Goal: Transaction & Acquisition: Purchase product/service

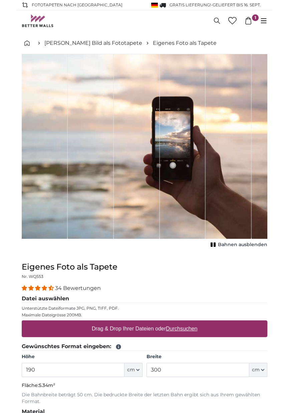
click at [97, 371] on input "190" at bounding box center [73, 370] width 103 height 14
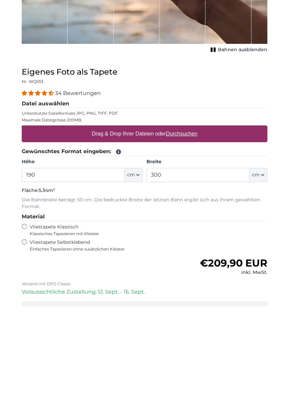
scroll to position [109, 0]
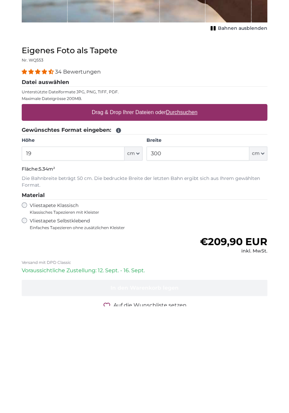
type input "1"
type input "180"
click at [219, 259] on input "300" at bounding box center [198, 260] width 103 height 14
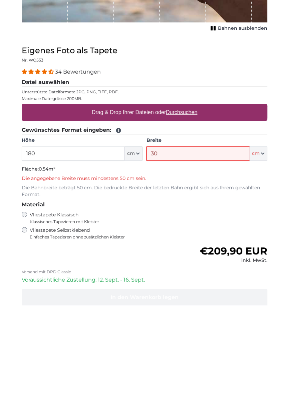
type input "3"
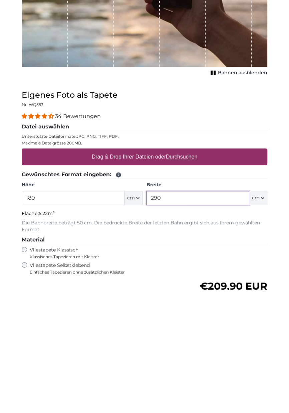
type input "290"
click at [272, 312] on div "Eigenes Foto als Tapete Nr. WQ553 34 Bewertungen Datei auswählen Unterstützte D…" at bounding box center [144, 355] width 257 height 298
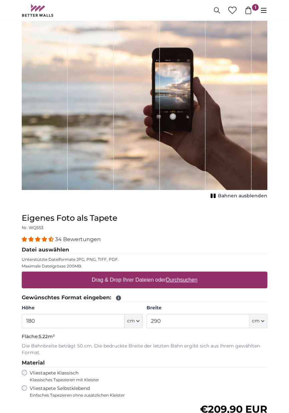
click at [193, 281] on u "Durchsuchen" at bounding box center [181, 280] width 31 height 6
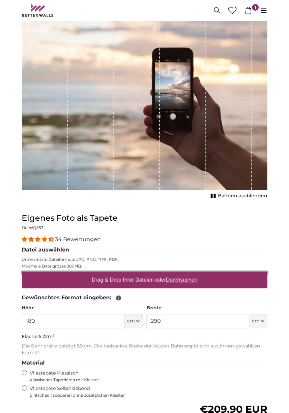
click at [193, 273] on input "Drag & Drop Ihrer Dateien oder Durchsuchen" at bounding box center [145, 272] width 246 height 2
type input "**********"
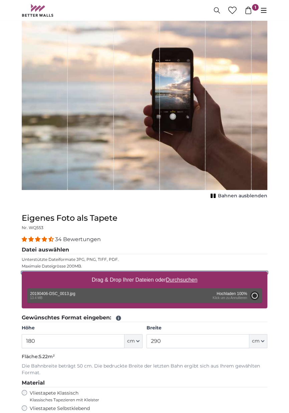
type input "200"
type input "302"
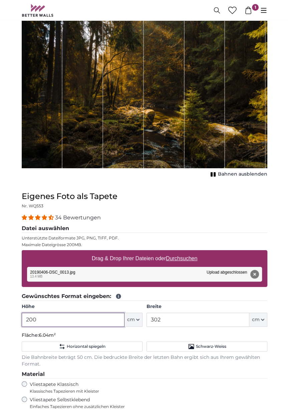
click at [108, 321] on input "200" at bounding box center [73, 319] width 103 height 14
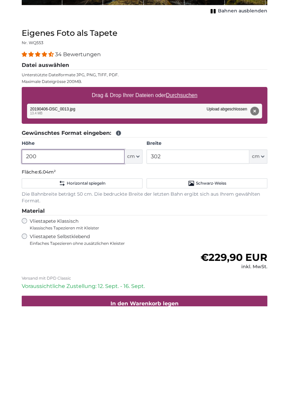
scroll to position [108, 0]
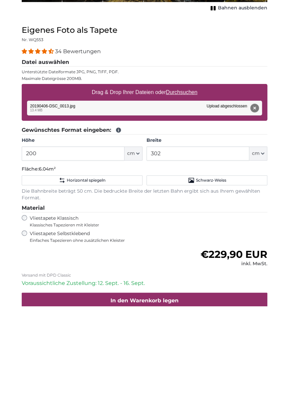
click at [136, 264] on button "cm" at bounding box center [134, 260] width 18 height 14
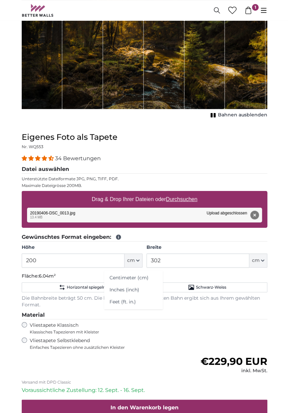
click at [152, 236] on legend "Gewünschtes Format eingeben:" at bounding box center [145, 237] width 246 height 8
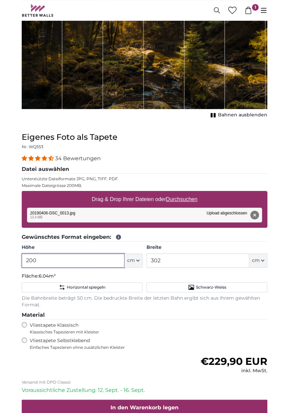
click at [103, 262] on input "200" at bounding box center [73, 260] width 103 height 14
type input "2"
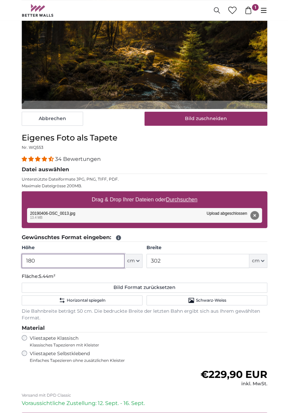
type input "180"
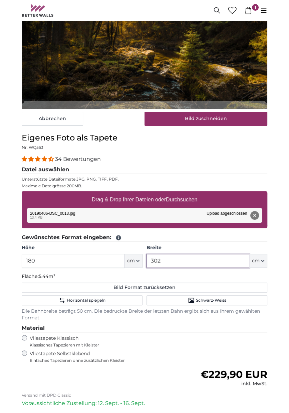
click at [214, 261] on input "302" at bounding box center [198, 261] width 103 height 14
type input "3"
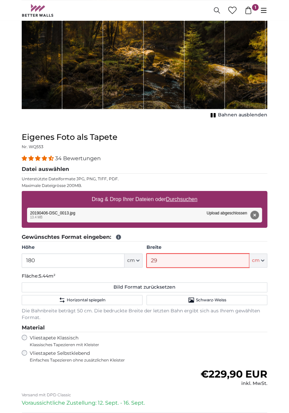
type input "290"
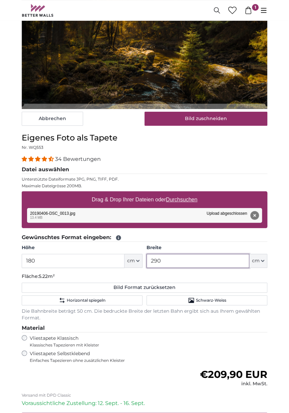
type input "290"
click at [258, 161] on div "34 Bewertungen" at bounding box center [145, 159] width 246 height 8
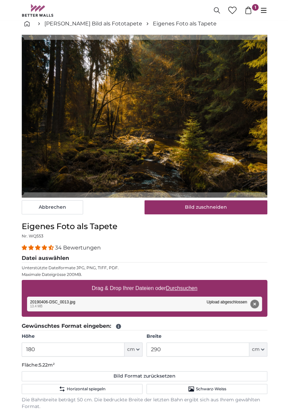
scroll to position [22, 0]
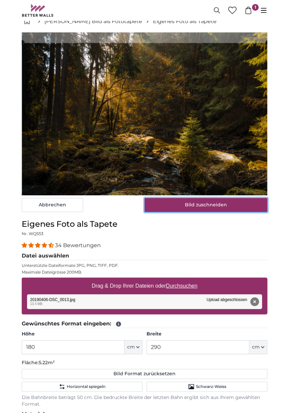
click at [231, 203] on button "Bild zuschneiden" at bounding box center [206, 205] width 123 height 14
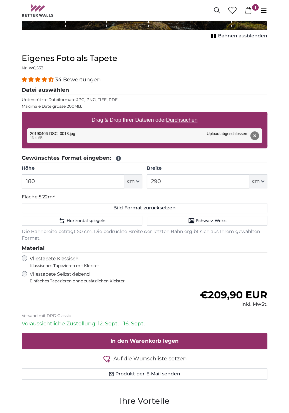
scroll to position [177, 0]
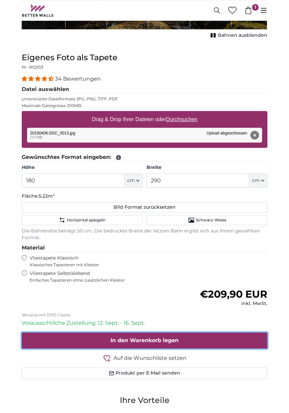
click at [192, 338] on button "In den Warenkorb legen" at bounding box center [145, 340] width 246 height 16
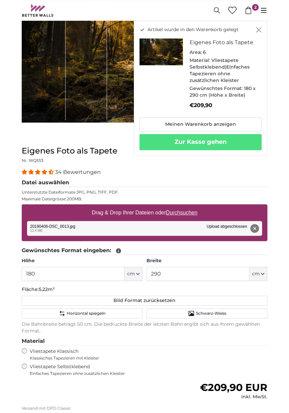
scroll to position [0, 0]
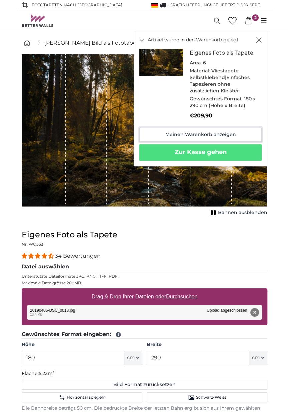
click at [235, 132] on link "Meinen Warenkorb anzeigen" at bounding box center [201, 135] width 122 height 14
